Goal: Ask a question: Seek information or help from site administrators or community

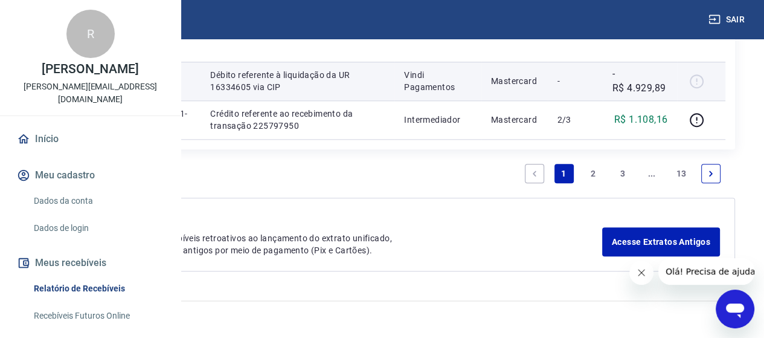
scroll to position [1798, 0]
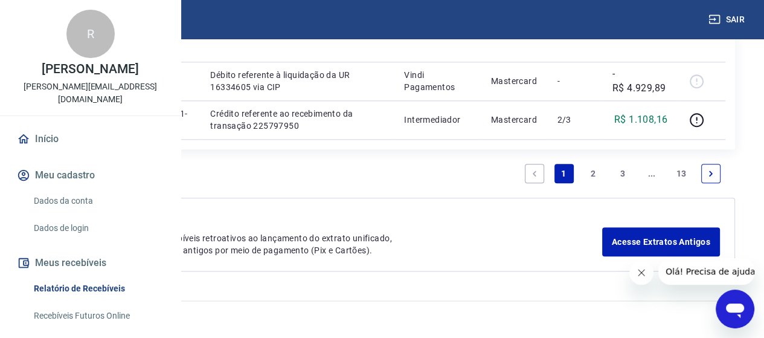
click at [594, 175] on link "2" at bounding box center [593, 173] width 19 height 19
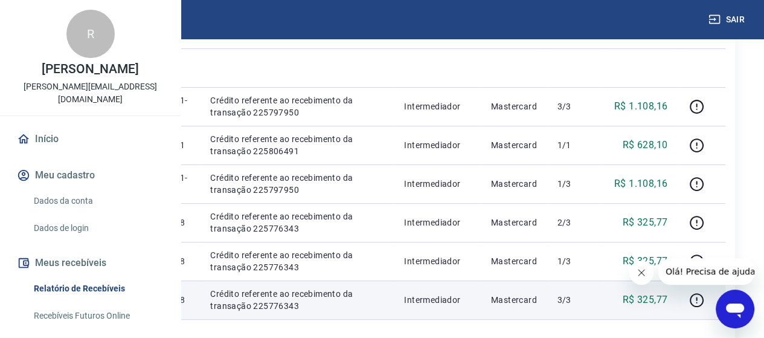
scroll to position [228, 0]
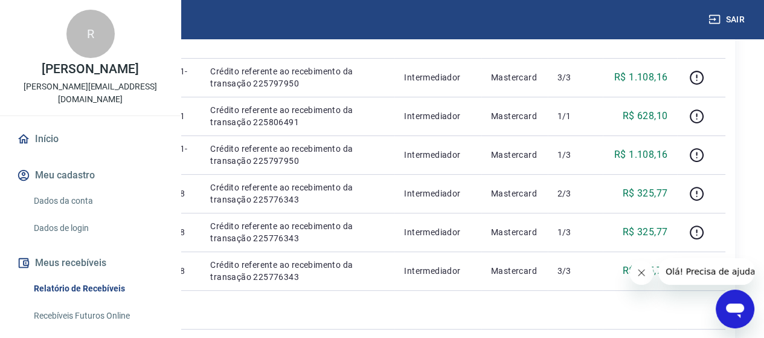
click at [739, 306] on icon "Abrir janela de mensagens" at bounding box center [735, 310] width 18 height 14
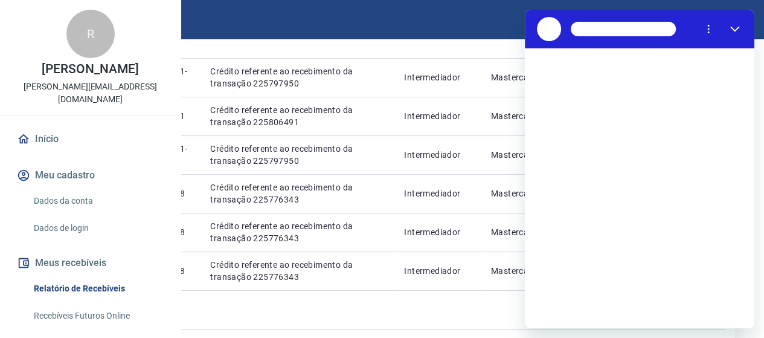
scroll to position [0, 0]
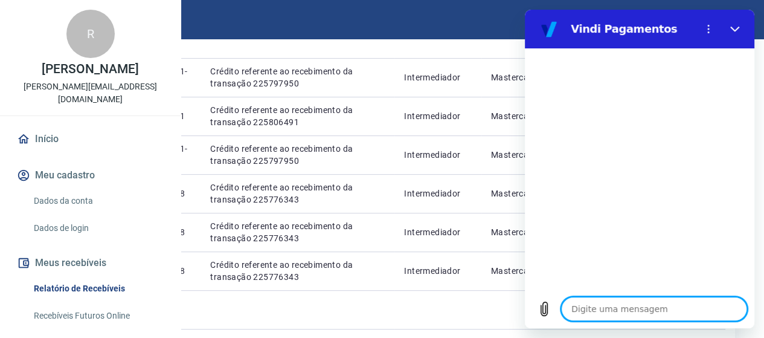
click at [634, 307] on textarea at bounding box center [654, 309] width 186 height 24
type textarea "b"
type textarea "x"
type textarea "bo"
type textarea "x"
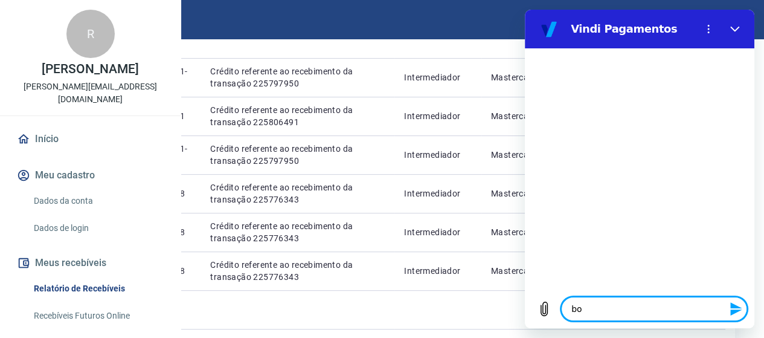
type textarea "bom"
type textarea "x"
type textarea "bom"
type textarea "x"
type textarea "bom d"
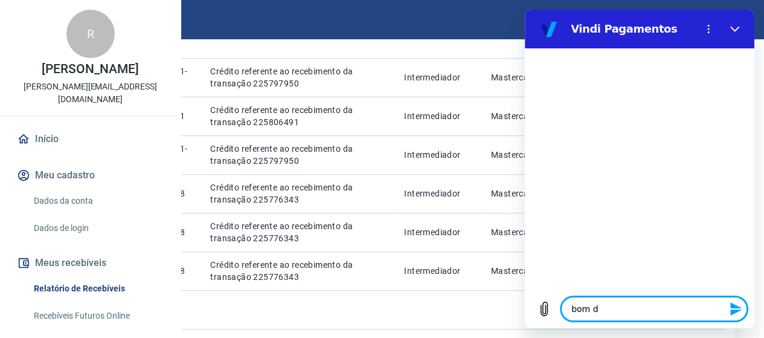
type textarea "x"
type textarea "bom di"
type textarea "x"
type textarea "bom dia"
type textarea "x"
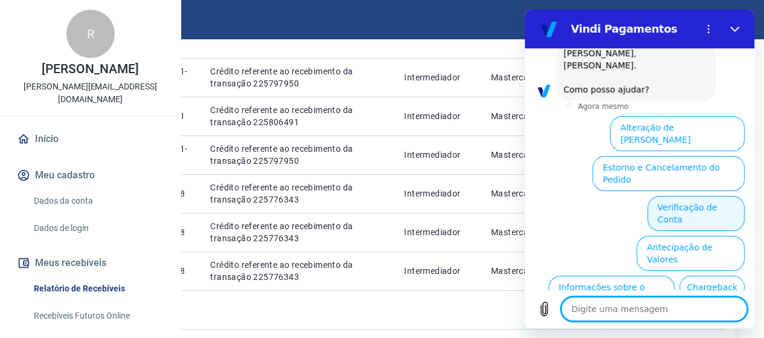
scroll to position [130, 0]
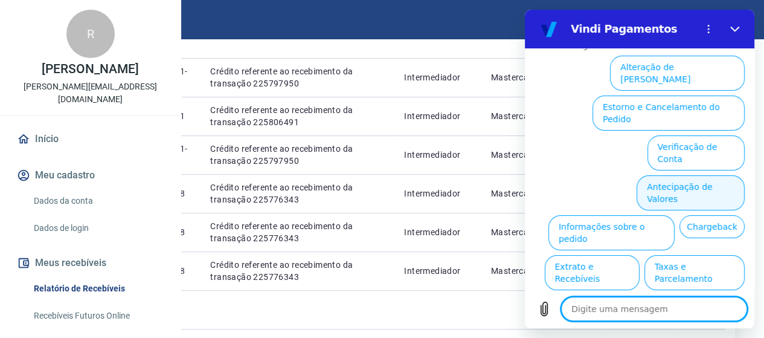
click at [692, 175] on button "Antecipação de Valores" at bounding box center [691, 192] width 108 height 35
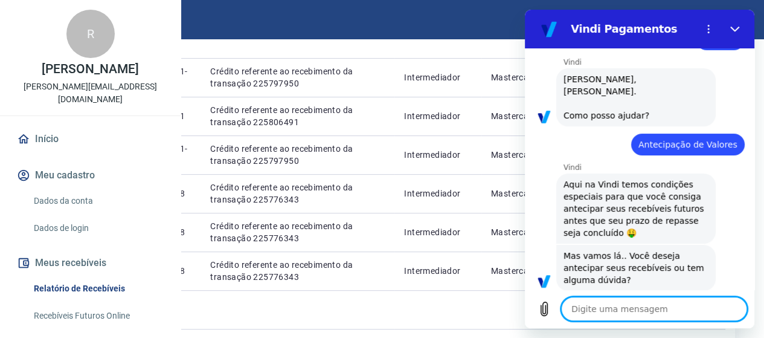
scroll to position [101, 0]
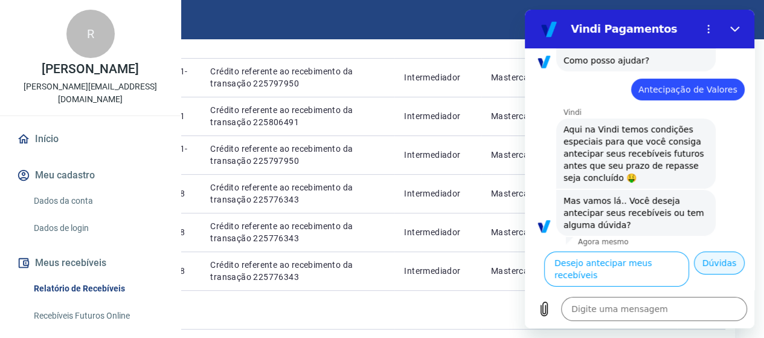
click at [706, 272] on button "Dúvidas" at bounding box center [719, 262] width 51 height 23
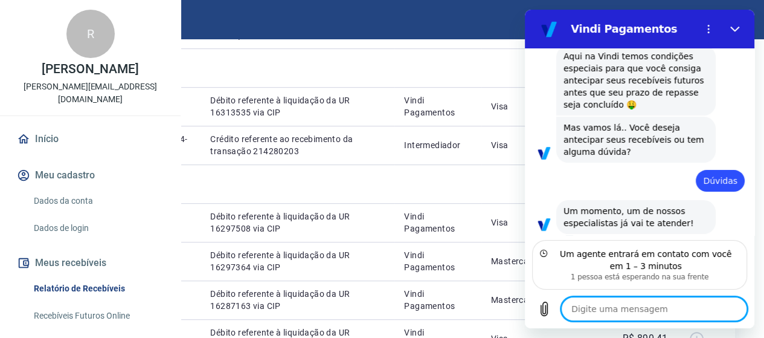
scroll to position [160, 0]
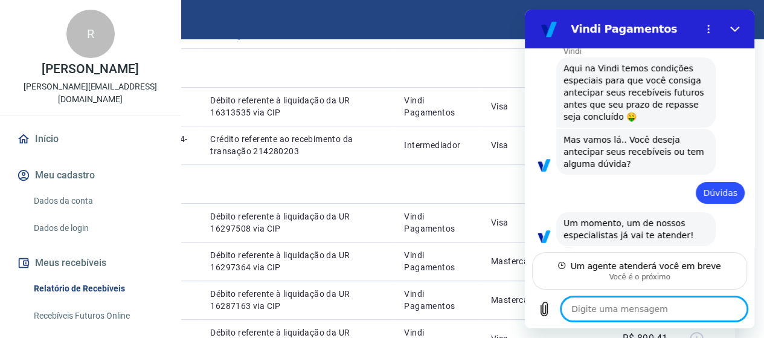
click at [607, 304] on textarea at bounding box center [654, 309] width 186 height 24
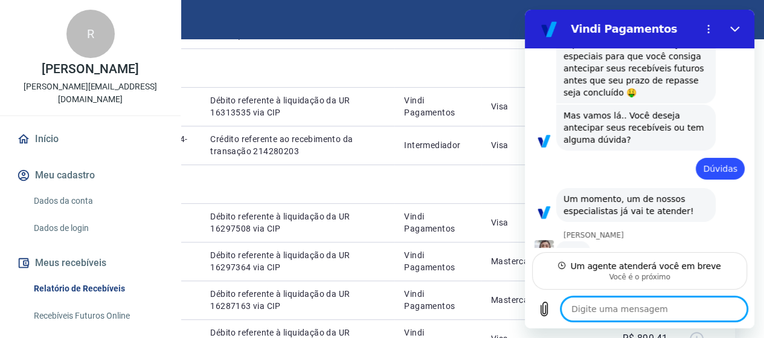
type textarea "x"
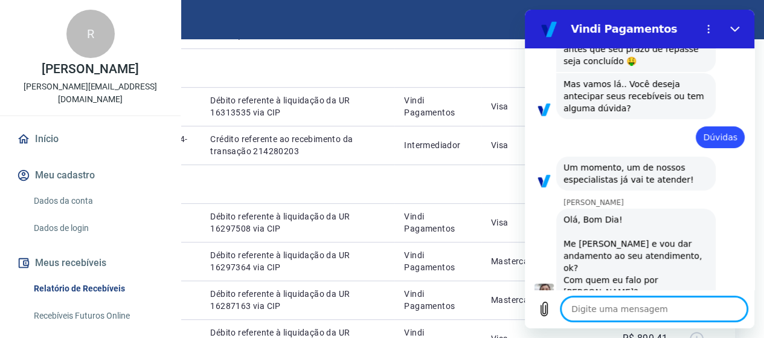
scroll to position [218, 0]
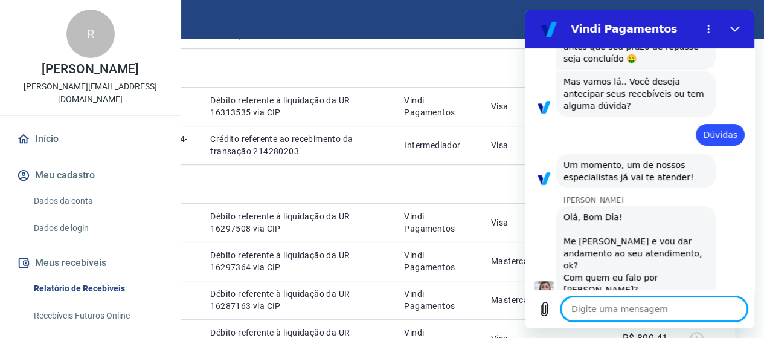
type textarea "B"
type textarea "x"
type textarea "Bo"
type textarea "x"
type textarea "Bom"
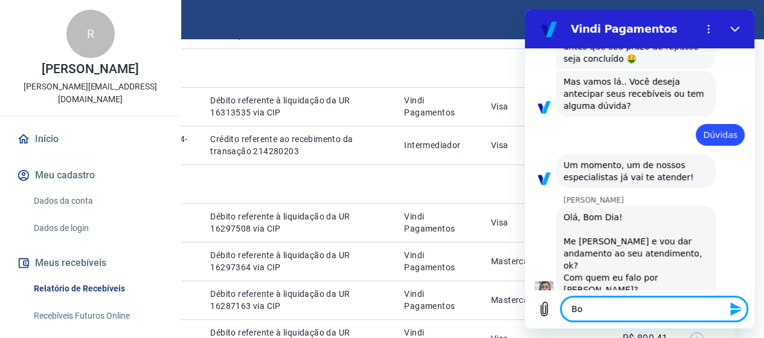
type textarea "x"
type textarea "Bom"
type textarea "x"
type textarea "Bom d"
type textarea "x"
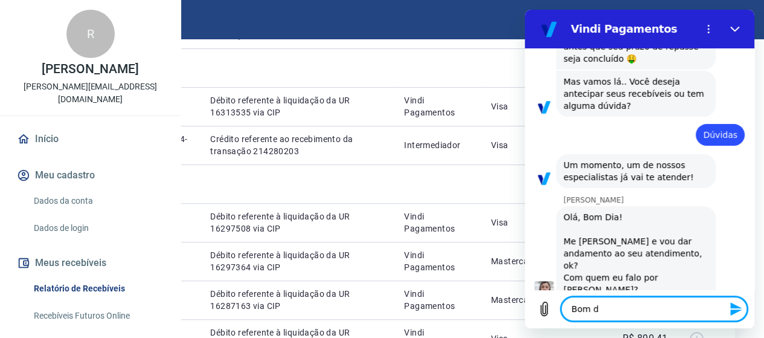
type textarea "Bom di"
type textarea "x"
type textarea "Bom dis"
type textarea "x"
type textarea "Bom di"
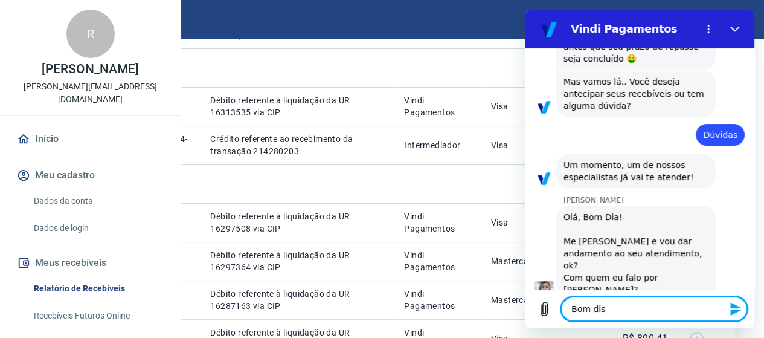
type textarea "x"
type textarea "Bom dia"
type textarea "x"
type textarea "Bom dia"
type textarea "x"
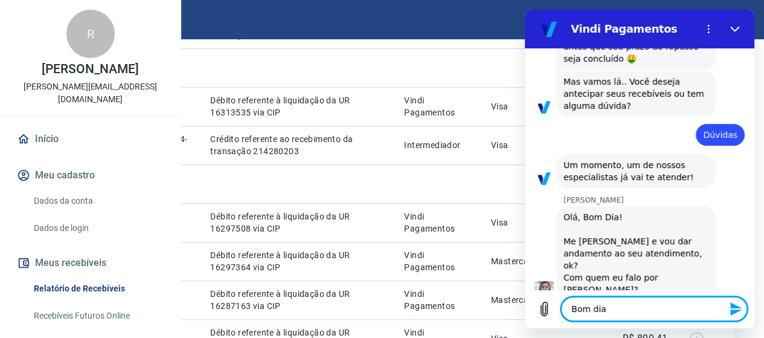
type textarea "Bom dia R"
type textarea "x"
type textarea "Bom dia Ro"
type textarea "x"
type textarea "Bom dia [PERSON_NAME]"
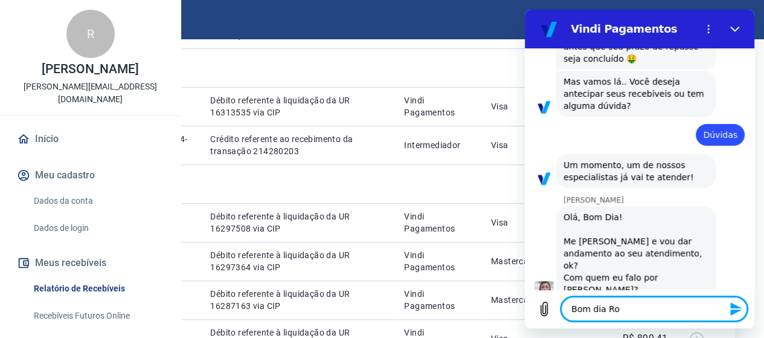
type textarea "x"
type textarea "Bom dia Robe"
type textarea "x"
type textarea "Bom dia Rober"
type textarea "x"
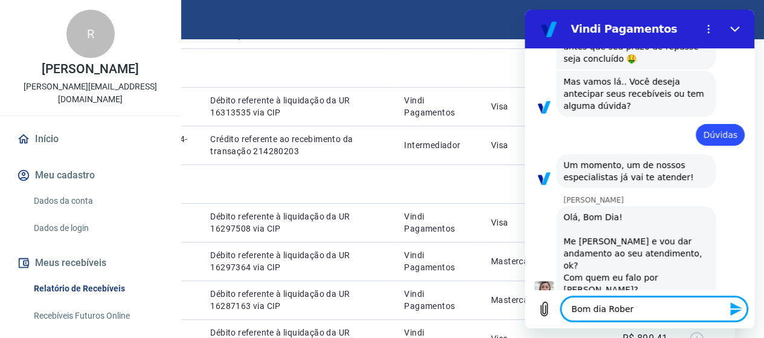
type textarea "Bom dia [PERSON_NAME]"
type textarea "x"
type textarea "Bom dia [PERSON_NAME]"
type textarea "x"
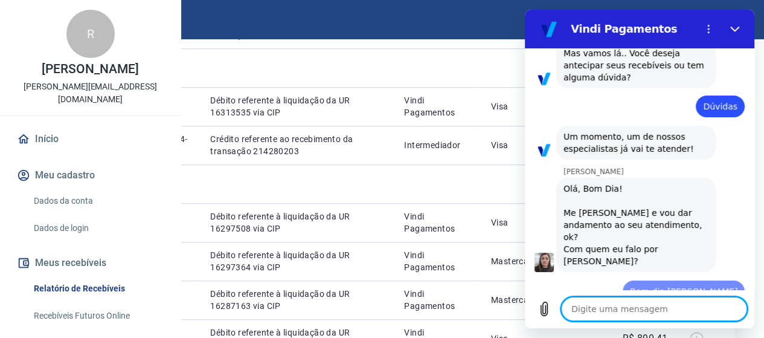
type textarea "x"
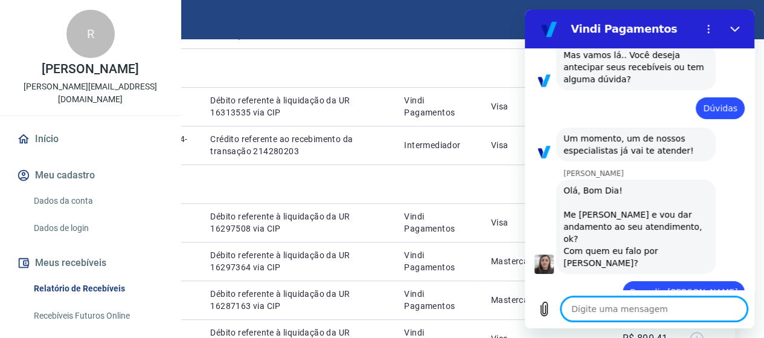
scroll to position [247, 0]
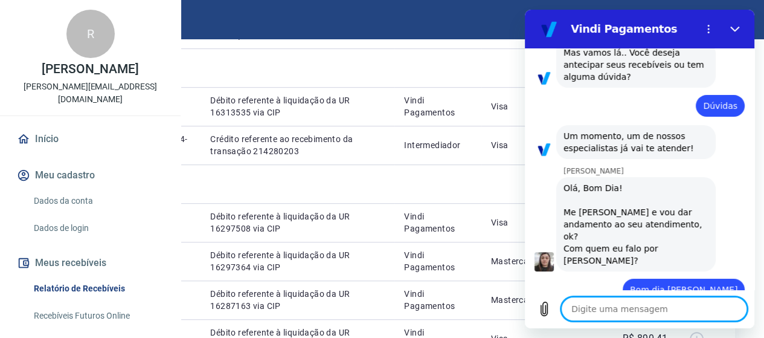
type textarea "p"
type textarea "x"
type textarea "po"
type textarea "x"
type textarea "pod"
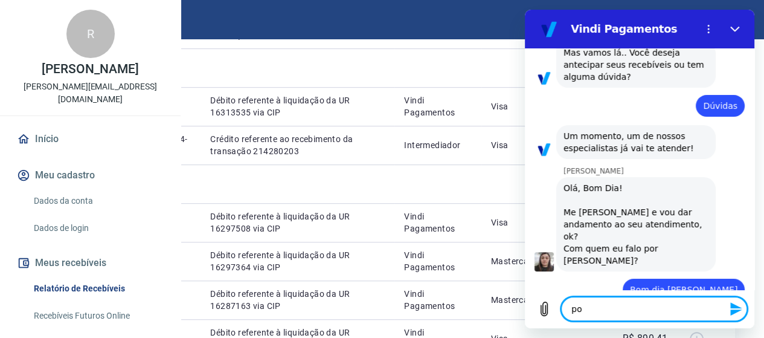
type textarea "x"
type textarea "pode"
type textarea "x"
type textarea "poder"
type textarea "x"
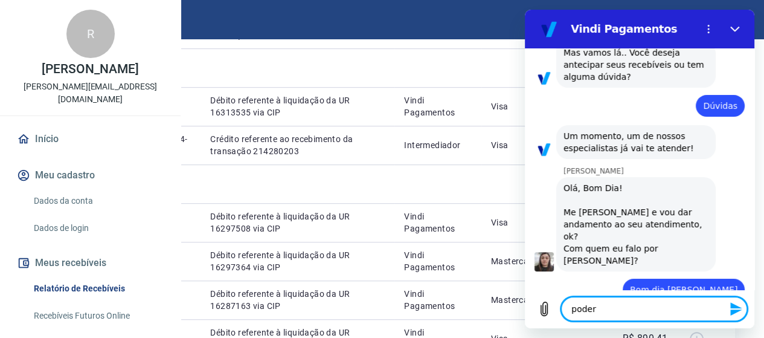
type textarea "poderi"
type textarea "x"
type textarea "poderia"
type textarea "x"
type textarea "poderia"
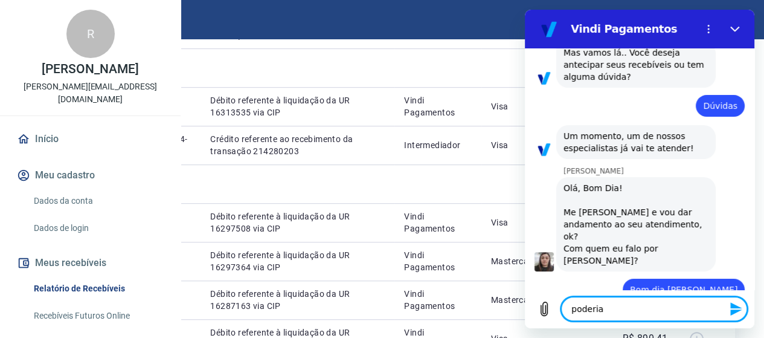
type textarea "x"
type textarea "poderia m"
type textarea "x"
type textarea "poderia me"
type textarea "x"
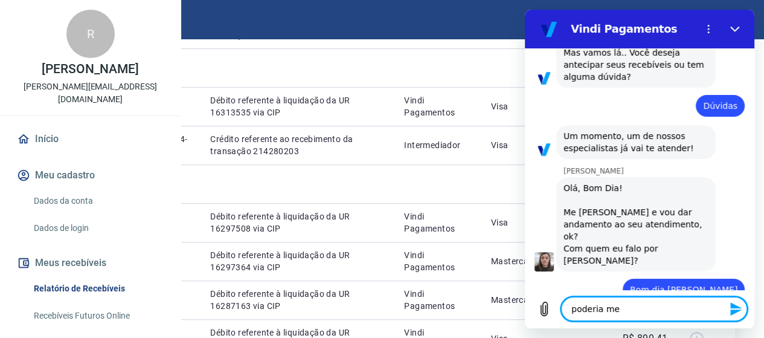
type textarea "poderia me"
type textarea "x"
type textarea "poderia me a"
type textarea "x"
type textarea "poderia me aj"
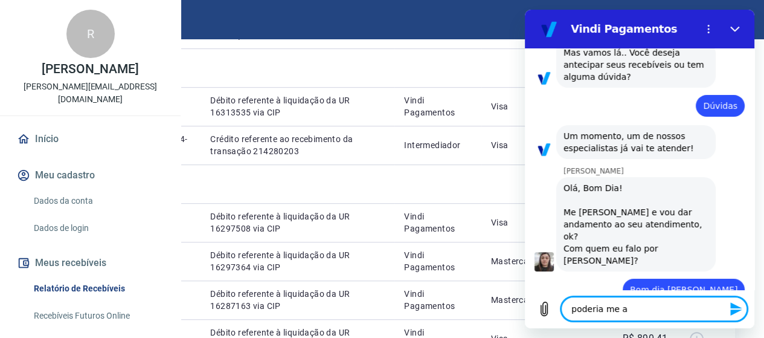
type textarea "x"
type textarea "poderia me aju"
type textarea "x"
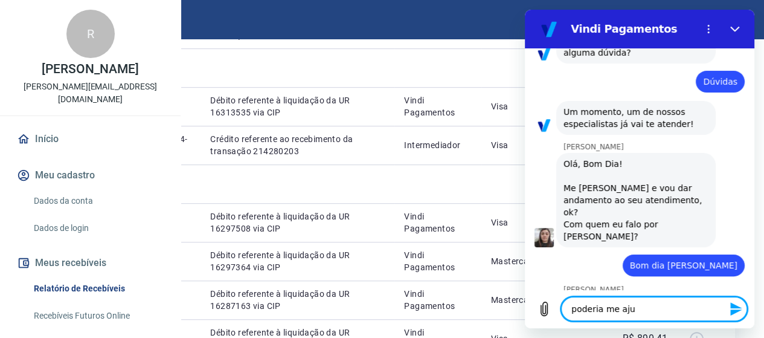
type textarea "poderia me ajud"
type textarea "x"
type textarea "poderia me ajuda"
type textarea "x"
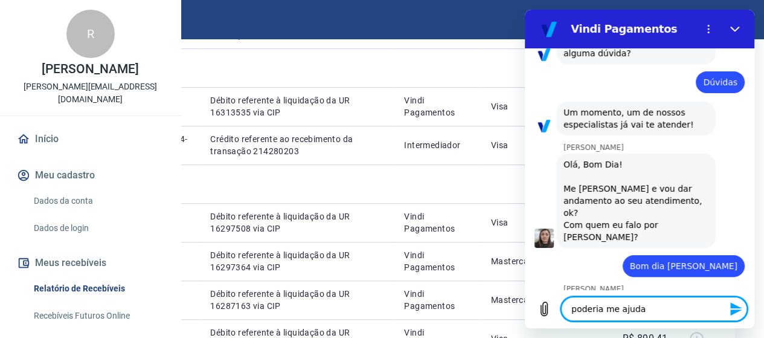
type textarea "poderia me ajudar"
type textarea "x"
type textarea "poderia me ajudar?"
type textarea "x"
type textarea "poderia me ajudar??"
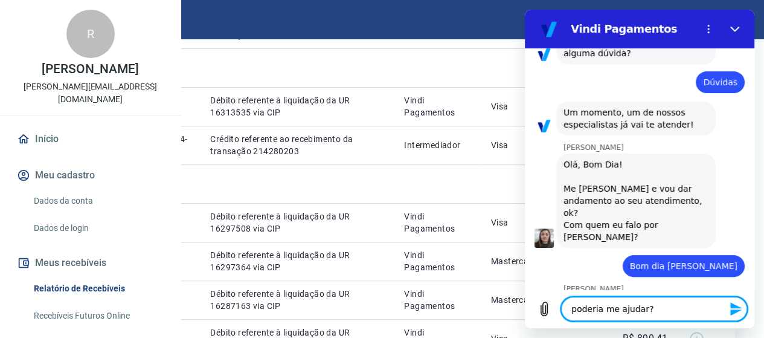
type textarea "x"
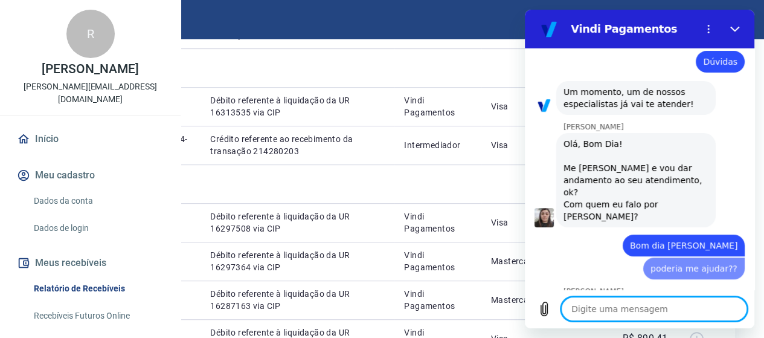
scroll to position [293, 0]
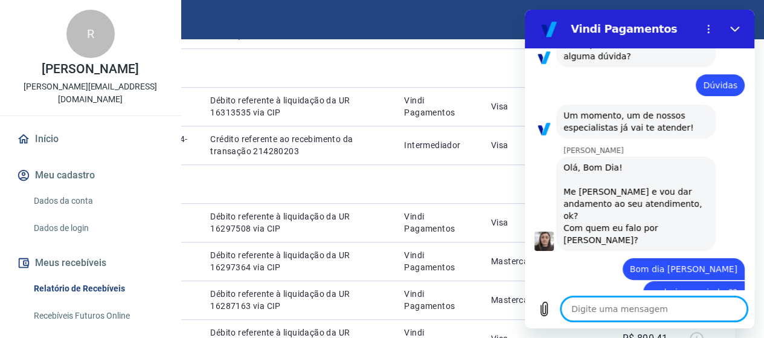
type textarea "x"
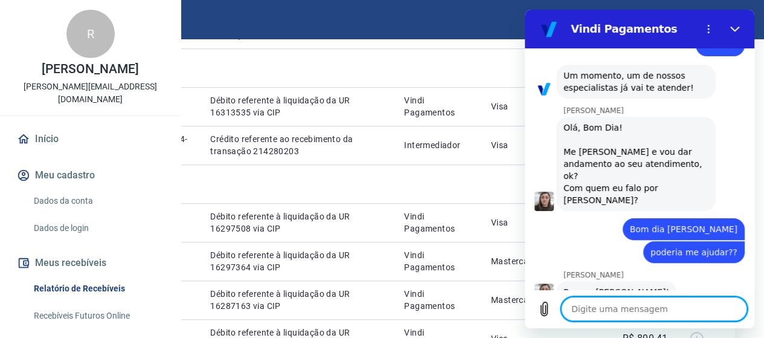
scroll to position [310, 0]
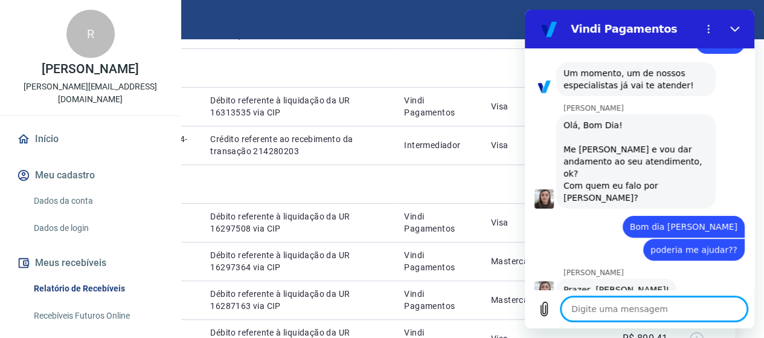
type textarea "e"
type textarea "x"
type textarea "es"
type textarea "x"
type textarea "est"
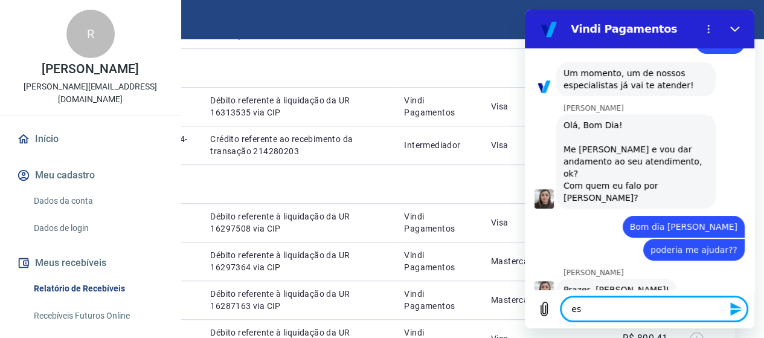
type textarea "x"
type textarea "esto"
type textarea "x"
type textarea "estou"
type textarea "x"
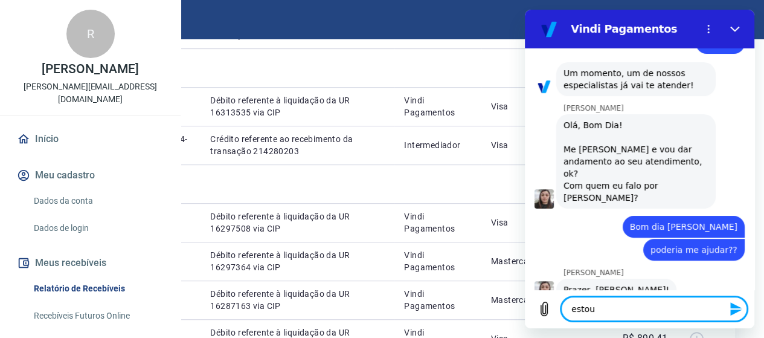
type textarea "estou"
type textarea "x"
type textarea "estou v"
type textarea "x"
type textarea "estou ve"
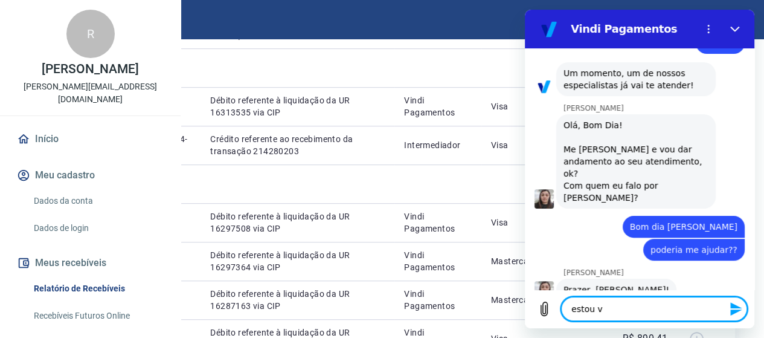
type textarea "x"
type textarea "estou ven"
type textarea "x"
type textarea "estou vend"
type textarea "x"
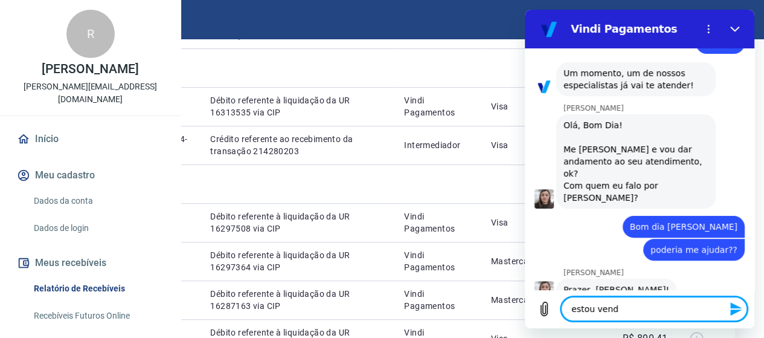
type textarea "estou vendo"
type textarea "x"
type textarea "estou vendo"
type textarea "x"
type textarea "estou vendo q"
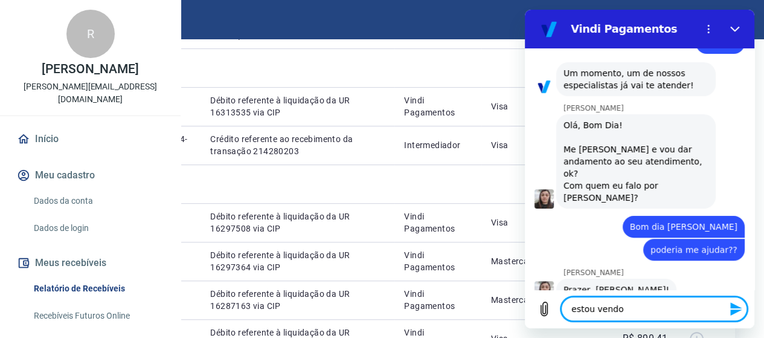
type textarea "x"
type textarea "estou vendo qu"
type textarea "x"
type textarea "estou vendo que"
type textarea "x"
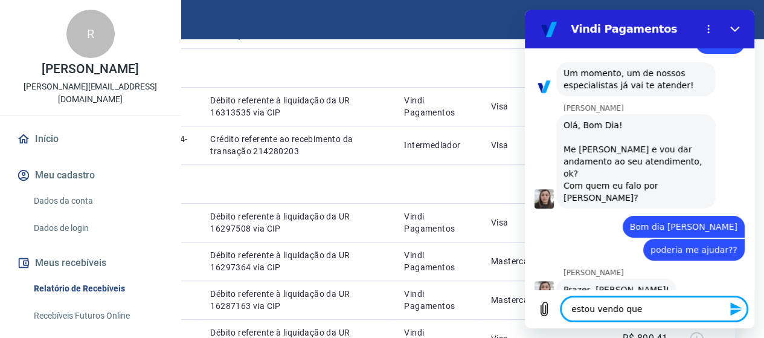
type textarea "estou vendo que"
type textarea "x"
type textarea "estou vendo que n"
type textarea "x"
type textarea "estou vendo que no"
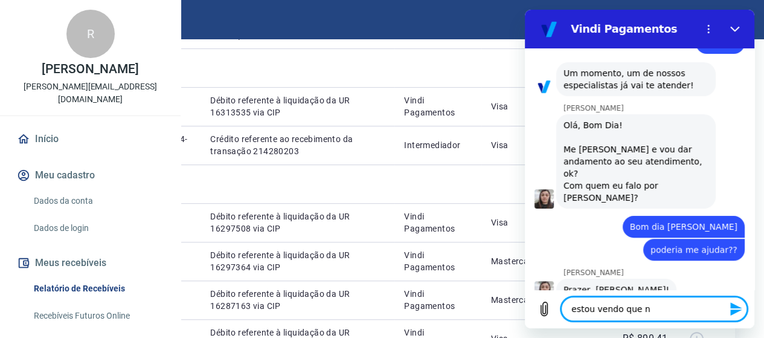
type textarea "x"
type textarea "estou vendo que nos"
type textarea "x"
type textarea "estou vendo que nos"
type textarea "x"
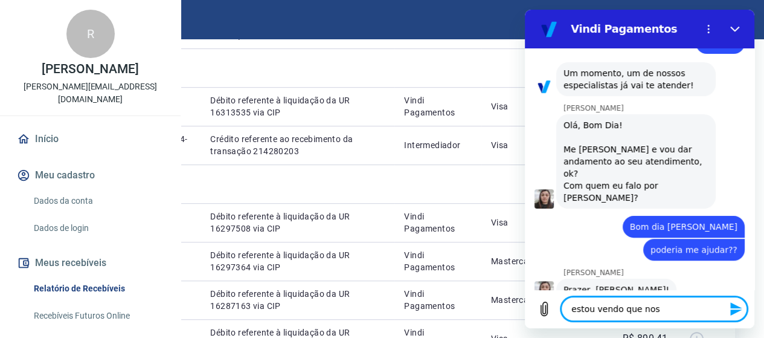
type textarea "estou vendo que nos n"
type textarea "x"
type textarea "estou vendo que nos no"
type textarea "x"
type textarea "estou vendo que nos nos"
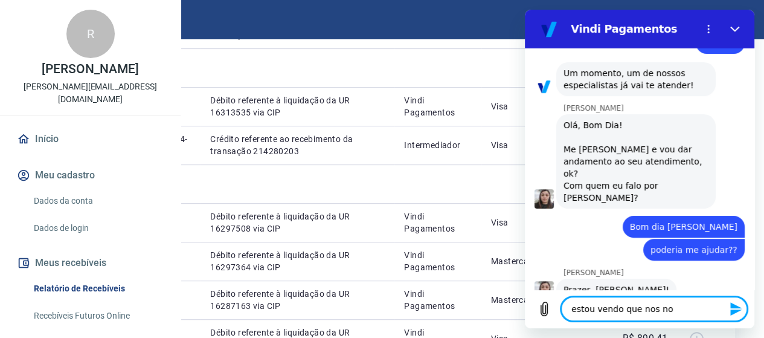
type textarea "x"
type textarea "estou vendo que nos noss"
type textarea "x"
type textarea "estou vendo que nos nosso"
type textarea "x"
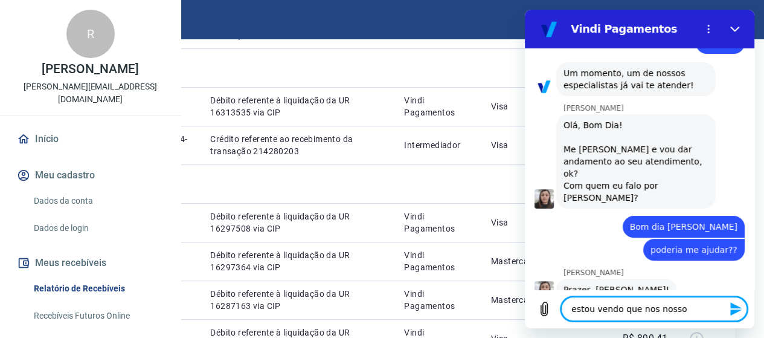
type textarea "estou vendo que nos nosso"
type textarea "x"
type textarea "estou vendo que nos nosso r"
type textarea "x"
type textarea "estou vendo que nos nosso re"
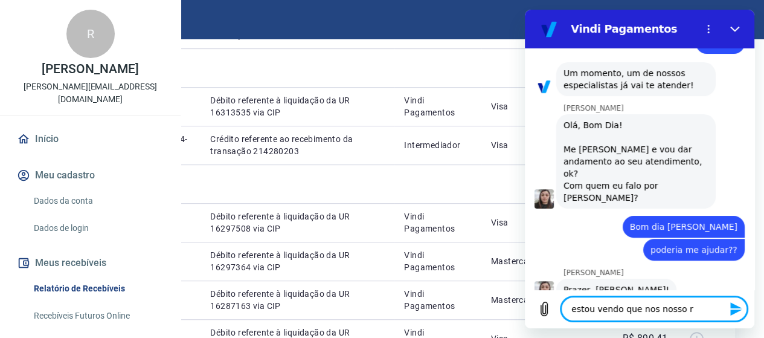
type textarea "x"
type textarea "estou vendo que nos nosso rec"
type textarea "x"
type textarea "estou vendo que nos nosso rece"
type textarea "x"
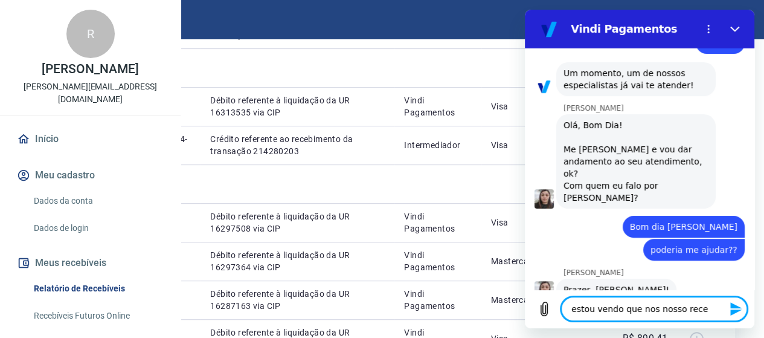
type textarea "estou vendo que nos nosso receb"
type textarea "x"
type textarea "estou vendo que nos nosso recebi"
type textarea "x"
type textarea "estou vendo que nos nosso recebiv"
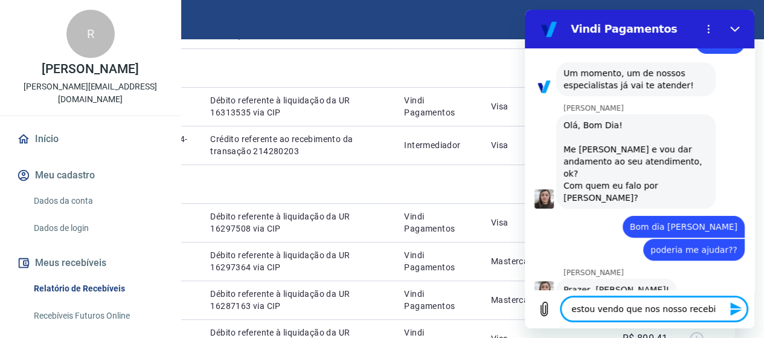
type textarea "x"
type textarea "estou vendo que nos nosso recebive"
type textarea "x"
type textarea "estou vendo que nos nosso recebivei"
type textarea "x"
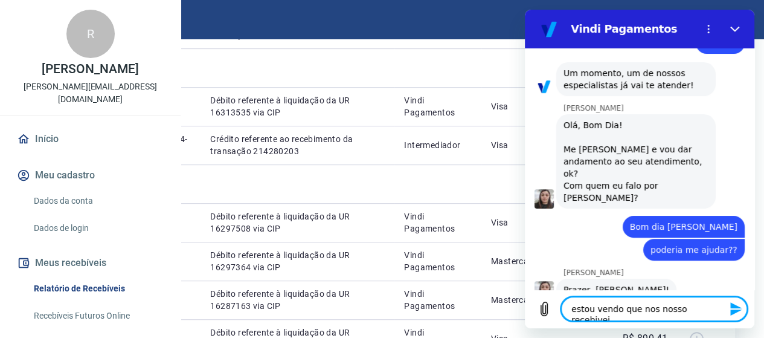
type textarea "estou vendo que nos nosso recebiveis"
type textarea "x"
type textarea "estou vendo que nos nosso recebiveis,"
type textarea "x"
type textarea "estou vendo que nos nosso recebiveis,"
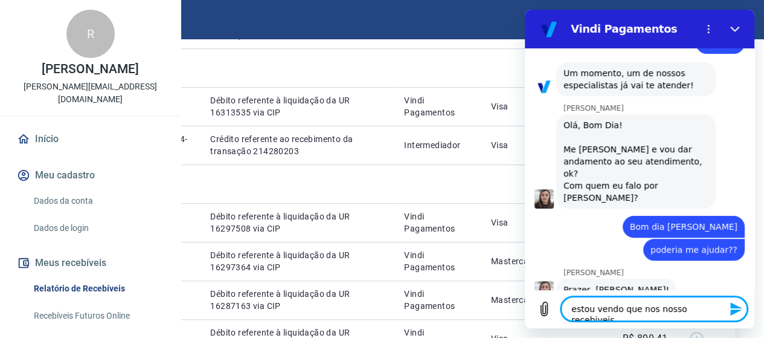
type textarea "x"
type textarea "estou vendo que nos nosso recebiveis, p"
type textarea "x"
type textarea "estou vendo que nos nosso recebiveis, po"
type textarea "x"
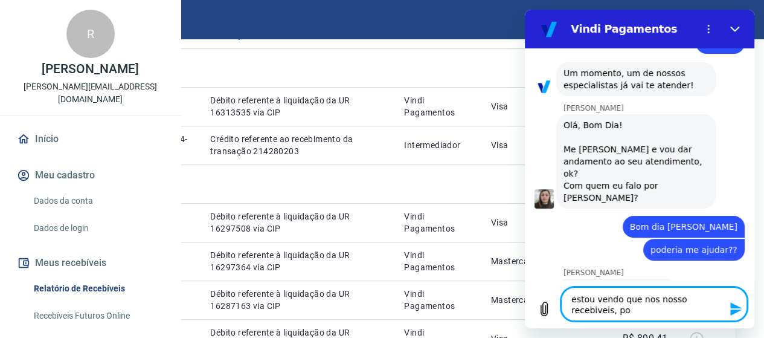
type textarea "estou vendo que nos nosso recebiveis, por"
type textarea "x"
type textarea "estou vendo que nos nosso recebiveis, por"
type textarea "x"
type textarea "estou vendo que nos nosso recebiveis, por e"
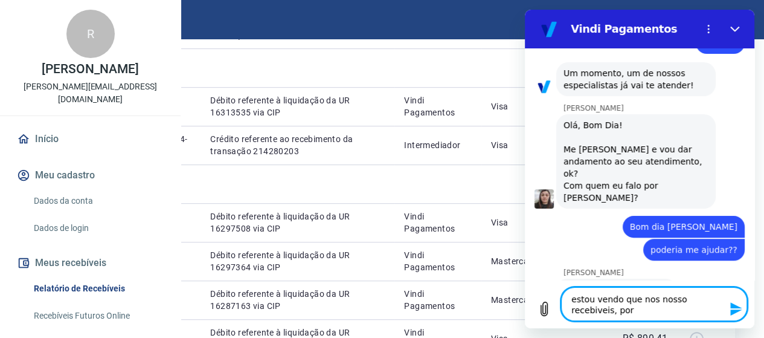
type textarea "x"
type textarea "estou vendo que nos nosso recebiveis, por ex"
type textarea "x"
type textarea "estou vendo que nos nosso recebiveis, por exe"
type textarea "x"
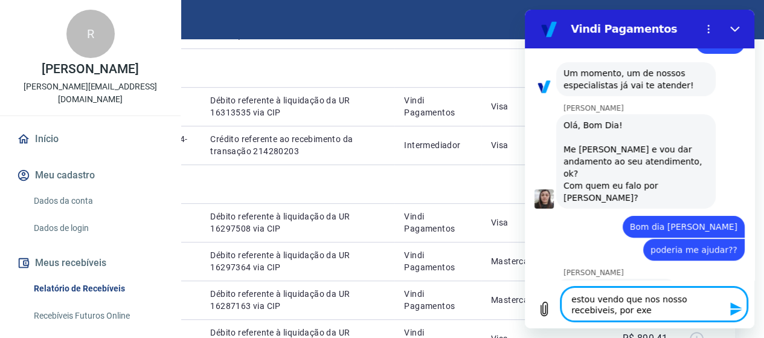
type textarea "estou vendo que nos nosso recebiveis, por exem"
type textarea "x"
type textarea "estou vendo que nos nosso recebiveis, por exemp"
type textarea "x"
type textarea "estou vendo que nos nosso recebiveis, por exempl"
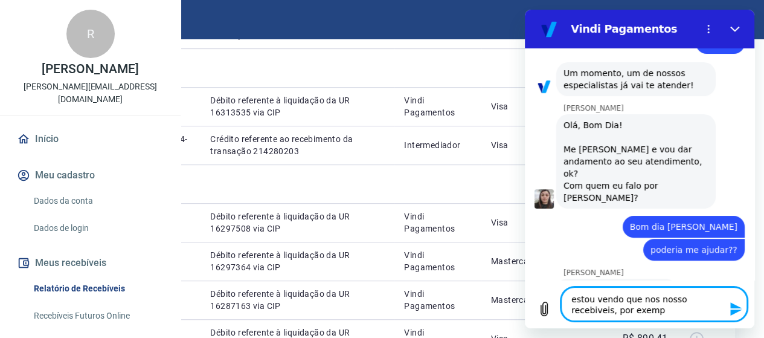
type textarea "x"
type textarea "estou vendo que nos nosso recebiveis, por exemplo"
type textarea "x"
type textarea "estou vendo que nos nosso recebiveis, por exemplo"
type textarea "x"
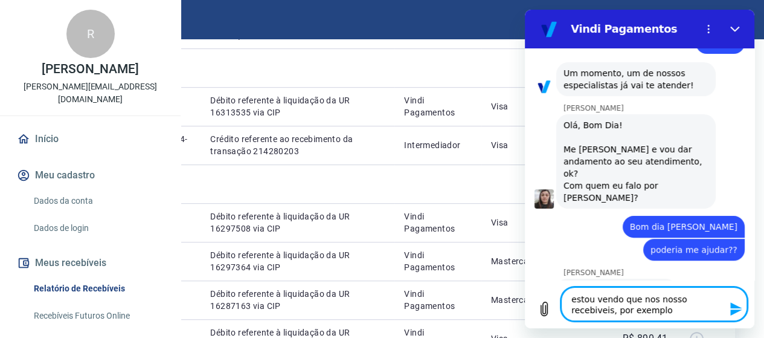
type textarea "estou vendo que nos nosso recebiveis, por exemplo d"
type textarea "x"
type textarea "estou vendo que nos nosso recebiveis, por exemplo di"
type textarea "x"
type textarea "estou vendo que nos nosso recebiveis, por exemplo dia"
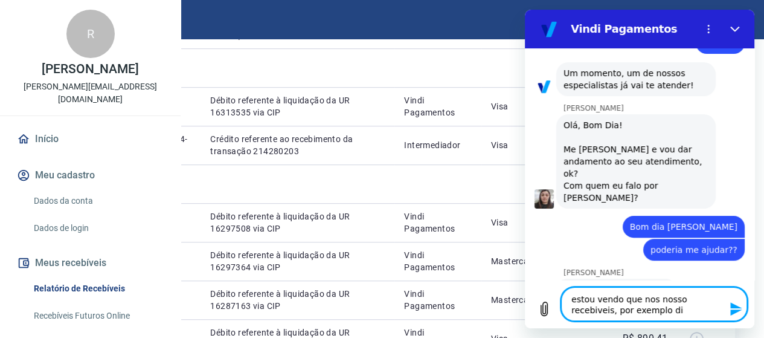
type textarea "x"
type textarea "estou vendo que nos nosso recebiveis, por exemplo dia"
type textarea "x"
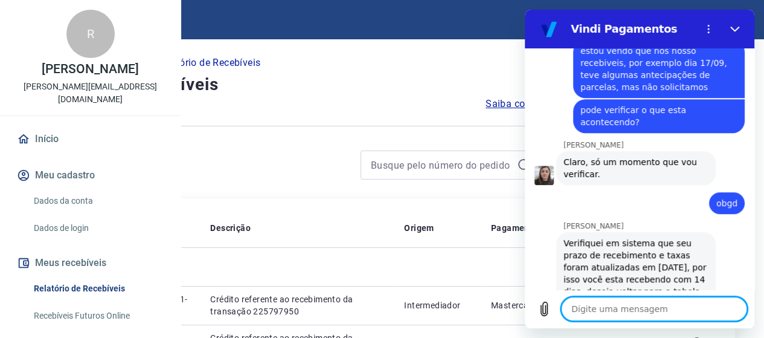
scroll to position [580, 0]
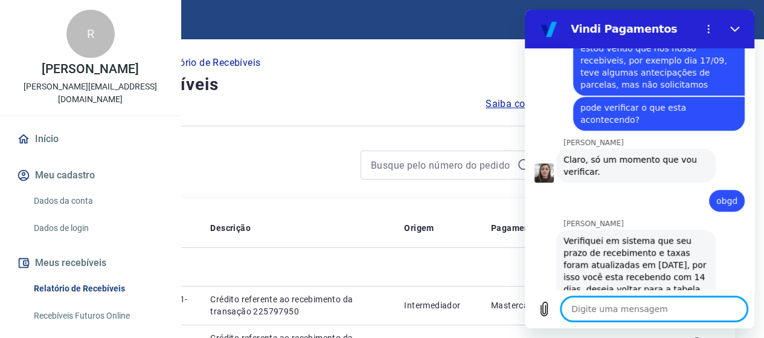
click at [597, 307] on textarea at bounding box center [654, 309] width 186 height 24
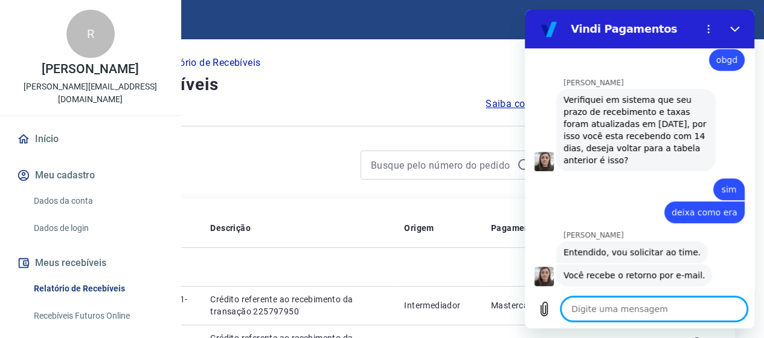
scroll to position [723, 0]
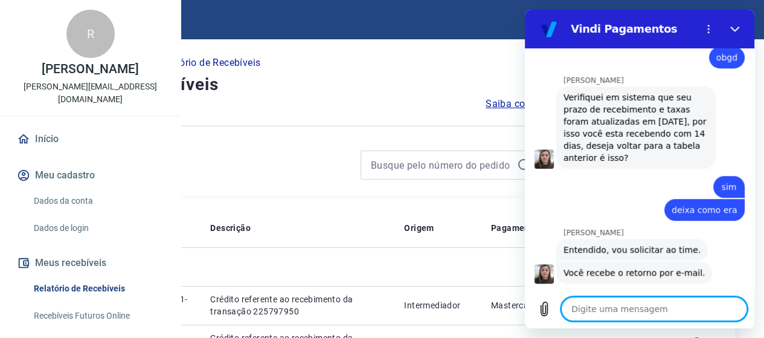
click at [601, 310] on textarea at bounding box center [654, 309] width 186 height 24
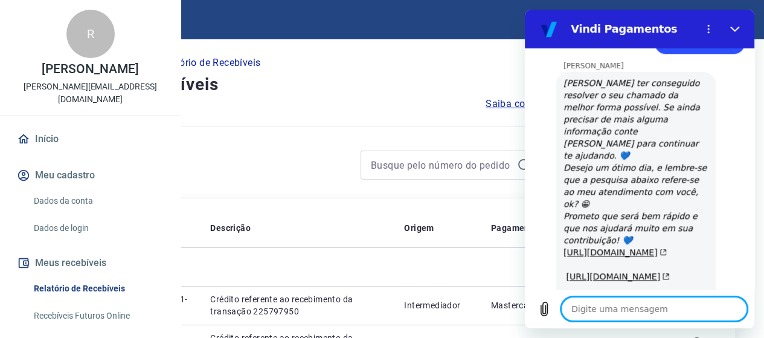
scroll to position [1247, 0]
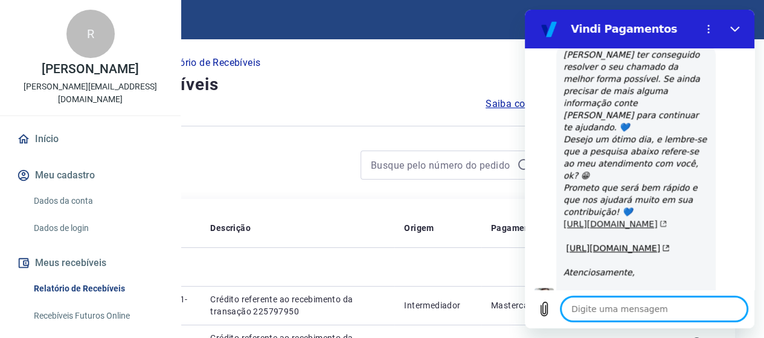
click at [605, 219] on link "[URL][DOMAIN_NAME]" at bounding box center [615, 224] width 103 height 10
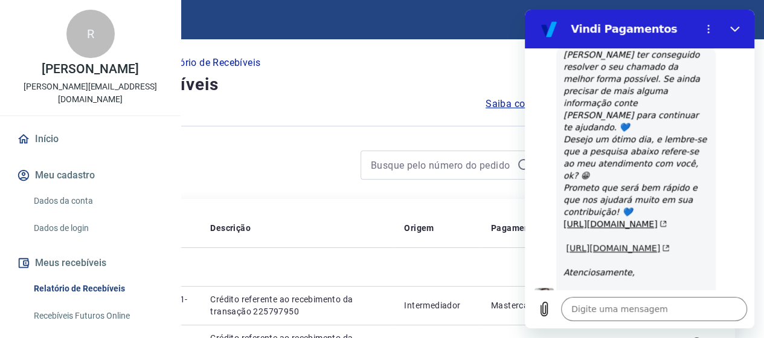
click at [596, 243] on link "[URL][DOMAIN_NAME]" at bounding box center [617, 248] width 103 height 10
click at [595, 219] on link "[URL][DOMAIN_NAME]" at bounding box center [615, 224] width 103 height 10
